Goal: Transaction & Acquisition: Download file/media

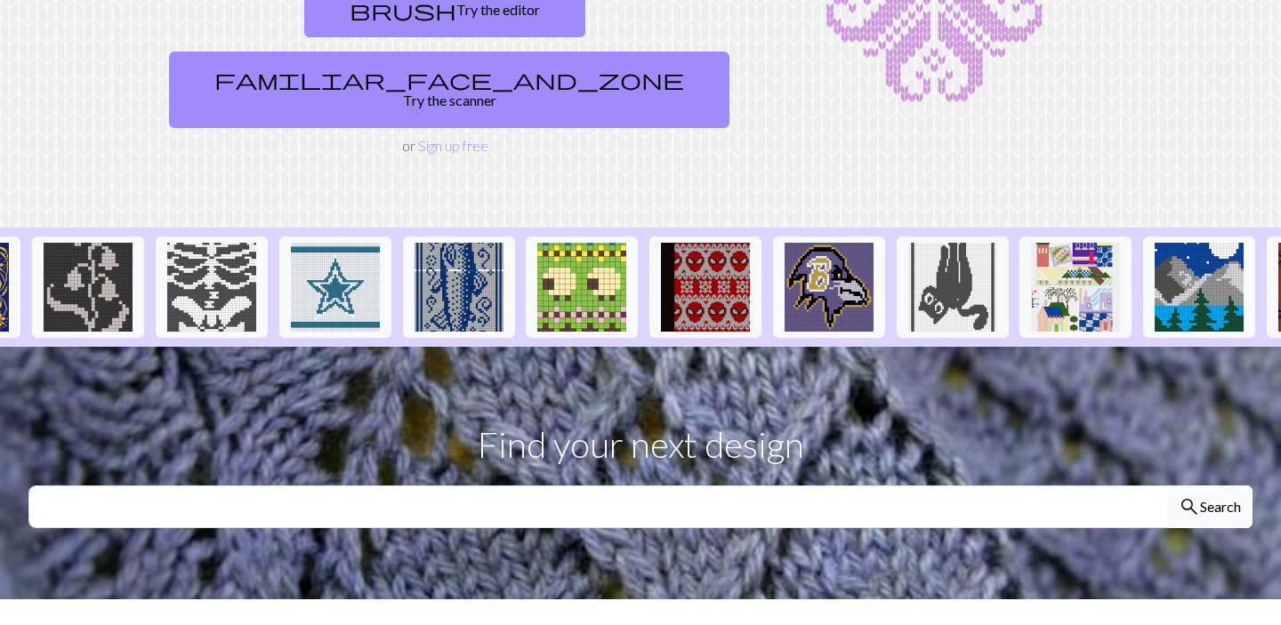
scroll to position [246, 0]
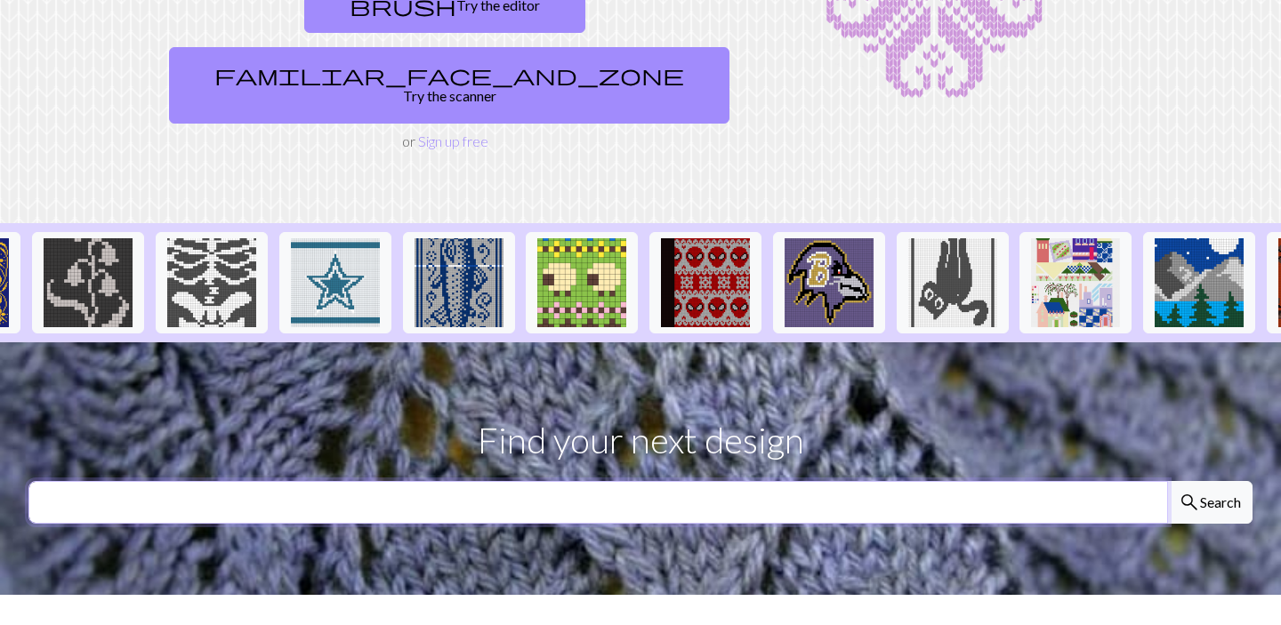
click at [411, 481] on input "text" at bounding box center [598, 502] width 1140 height 43
type input "[PERSON_NAME]"
click at [1167, 481] on button "search Search" at bounding box center [1209, 502] width 85 height 43
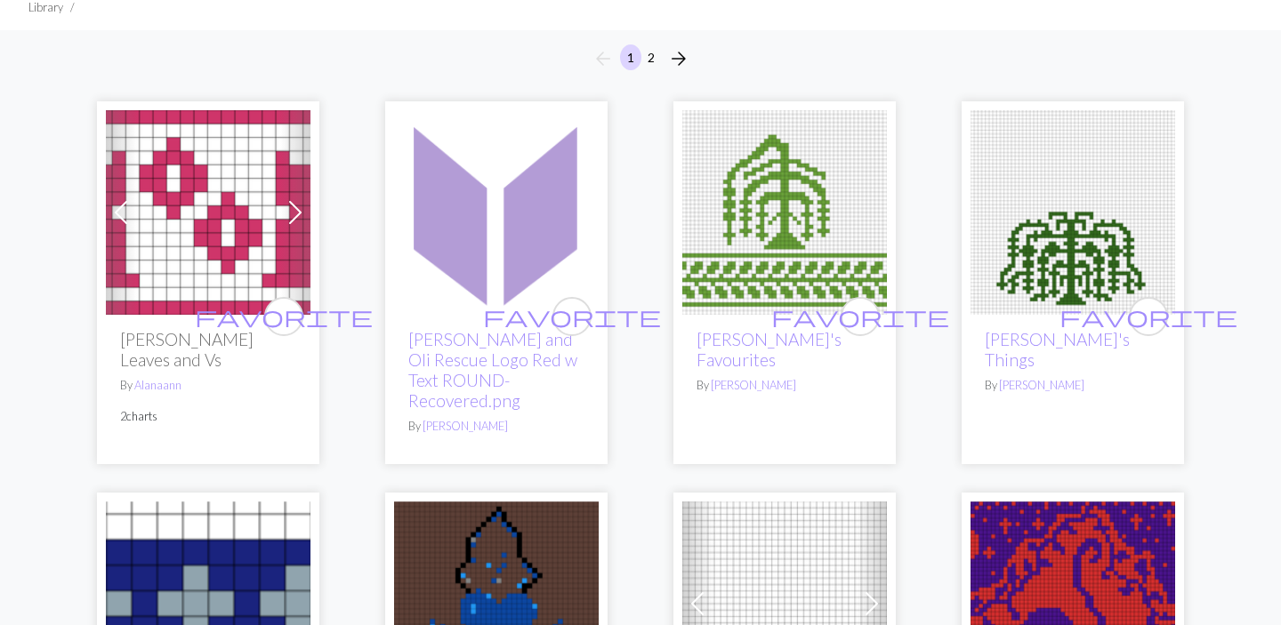
scroll to position [133, 0]
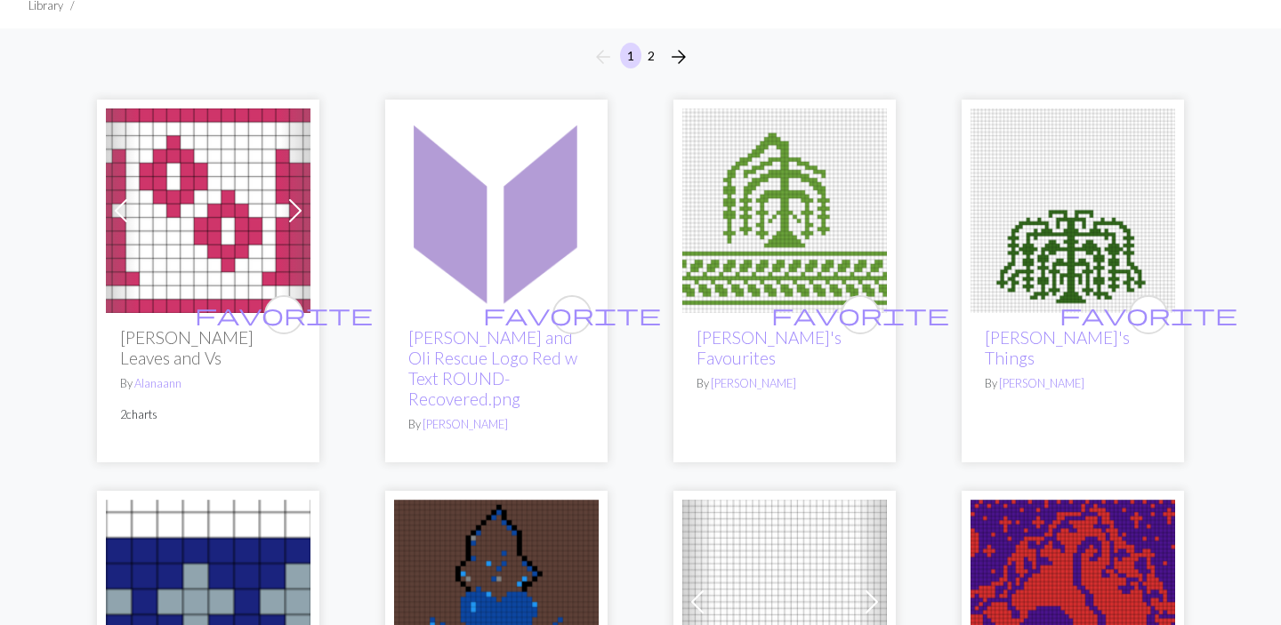
click at [295, 212] on span at bounding box center [295, 211] width 28 height 28
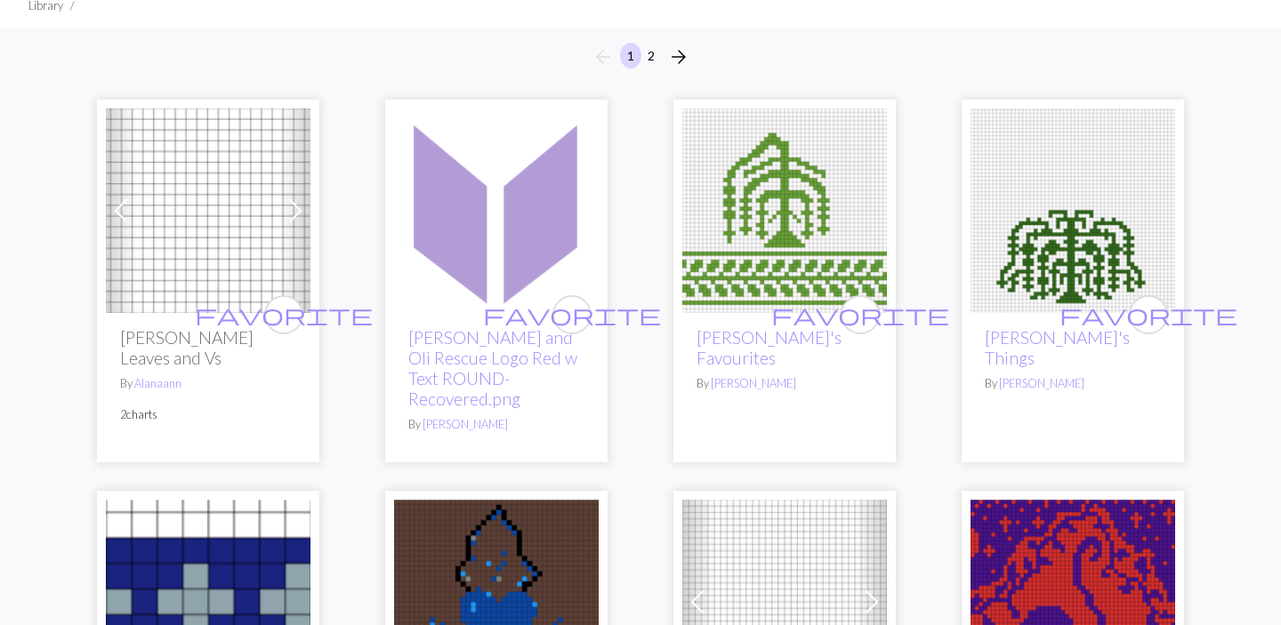
click at [295, 212] on span at bounding box center [295, 211] width 28 height 28
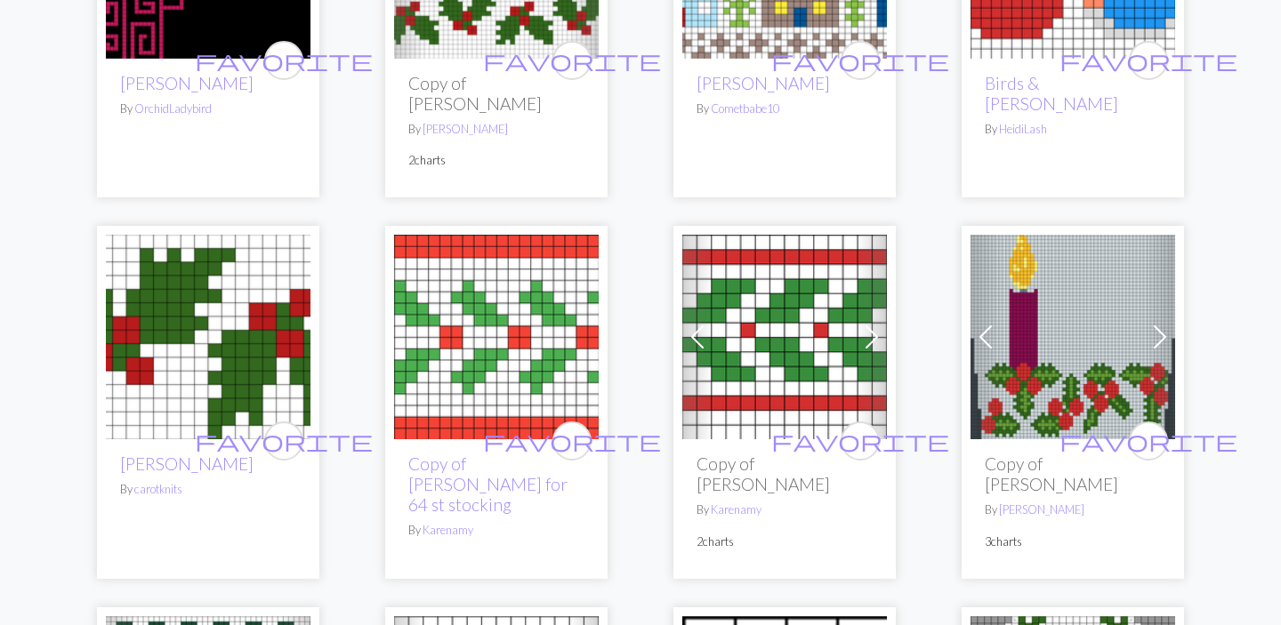
scroll to position [1129, 0]
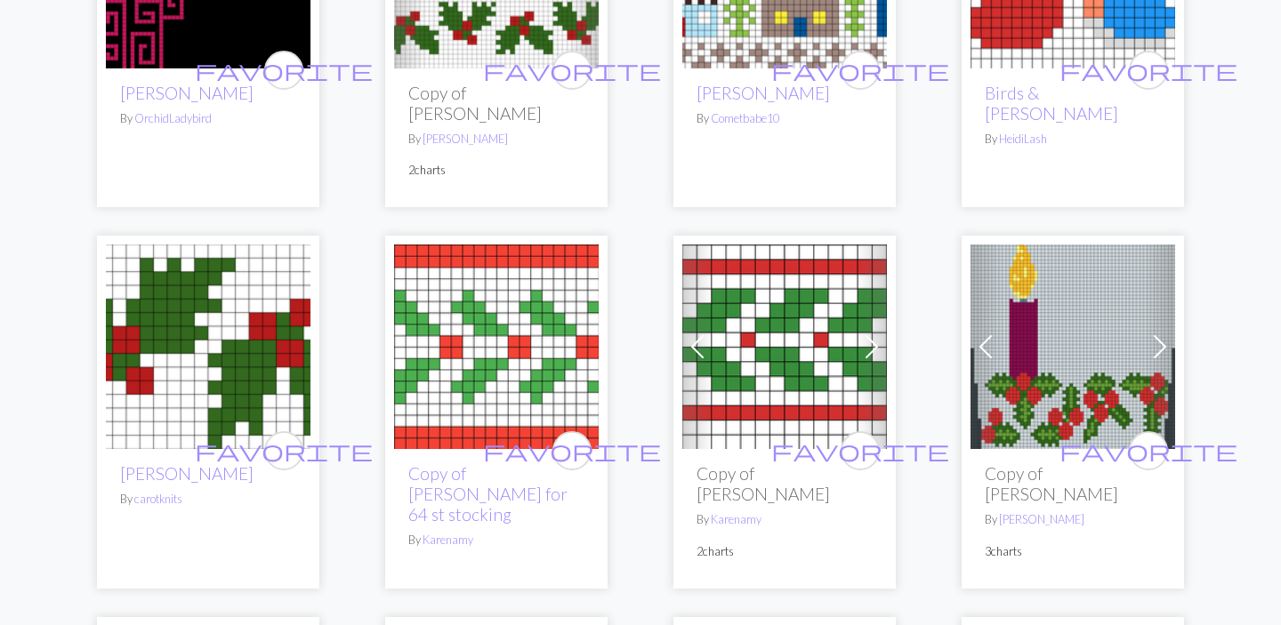
click at [240, 340] on img at bounding box center [208, 347] width 205 height 205
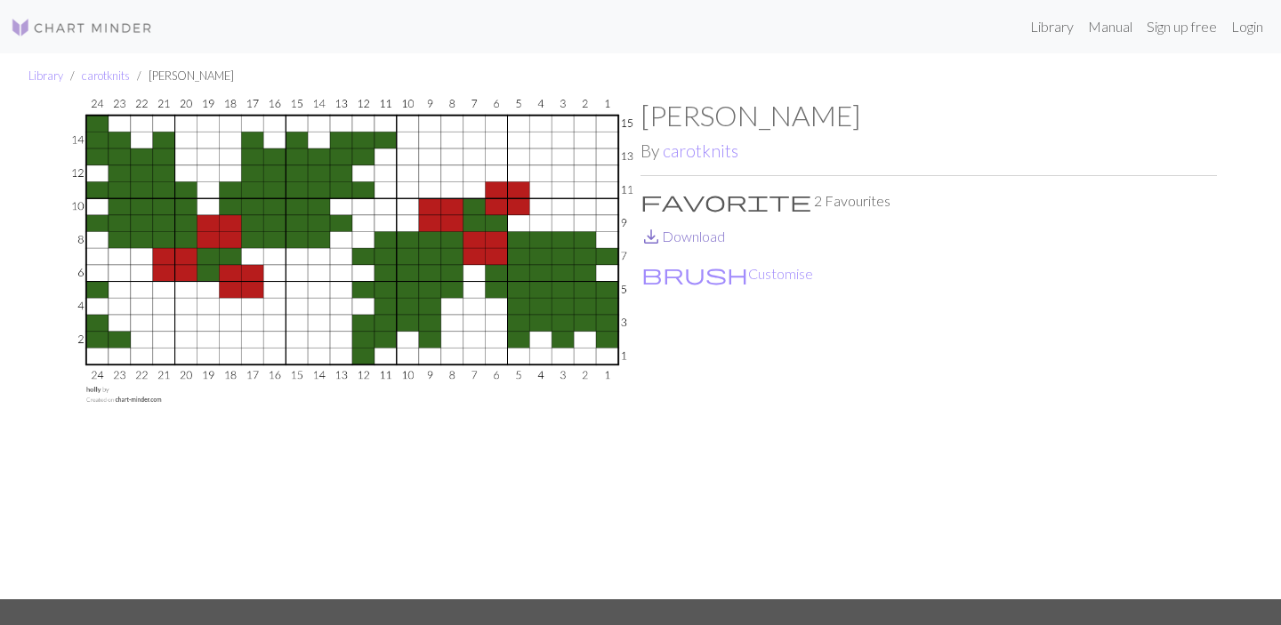
click at [672, 237] on link "save_alt Download" at bounding box center [683, 236] width 85 height 17
click at [928, 375] on div "[PERSON_NAME] By carotknits favorite 2 Favourites save_alt Download brush Custo…" at bounding box center [929, 349] width 577 height 500
